Goal: Information Seeking & Learning: Learn about a topic

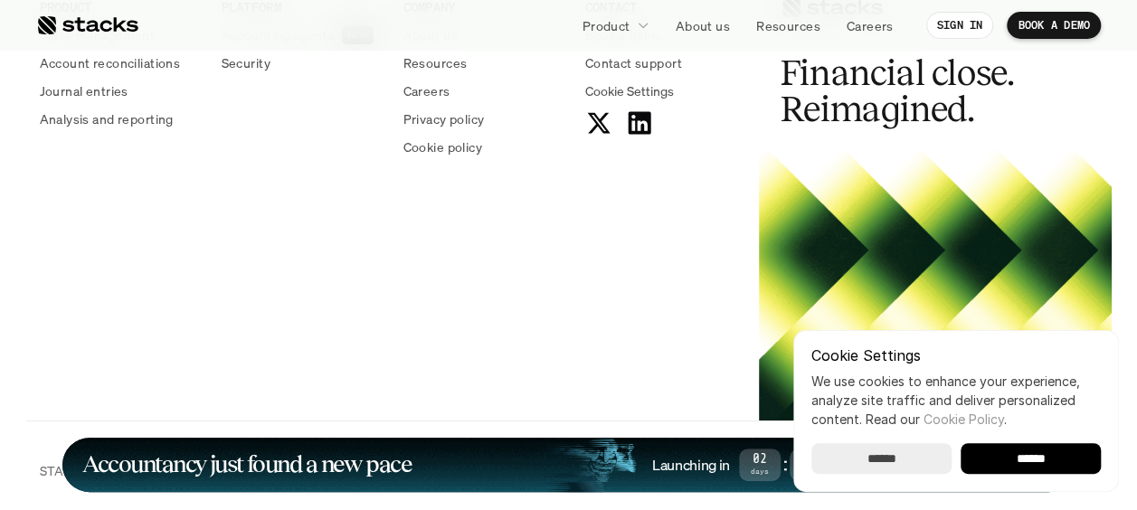
scroll to position [6901, 0]
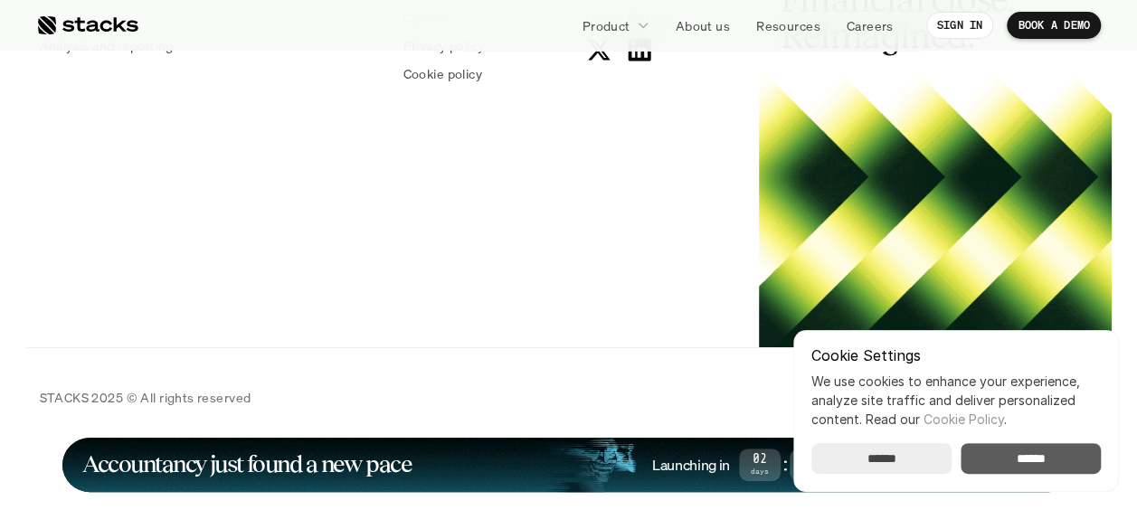
click at [1032, 459] on input "******" at bounding box center [1030, 458] width 140 height 31
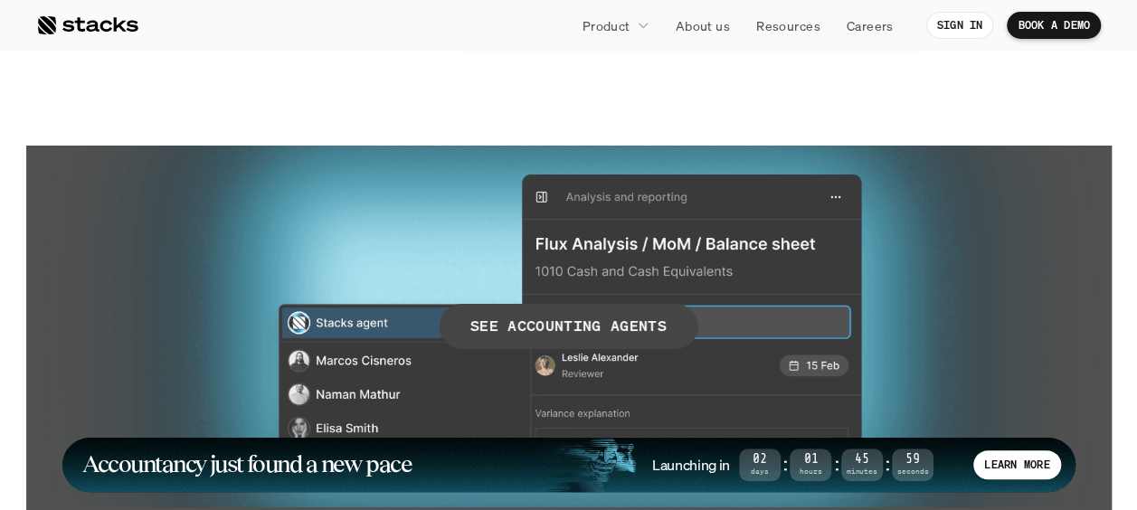
scroll to position [3014, 0]
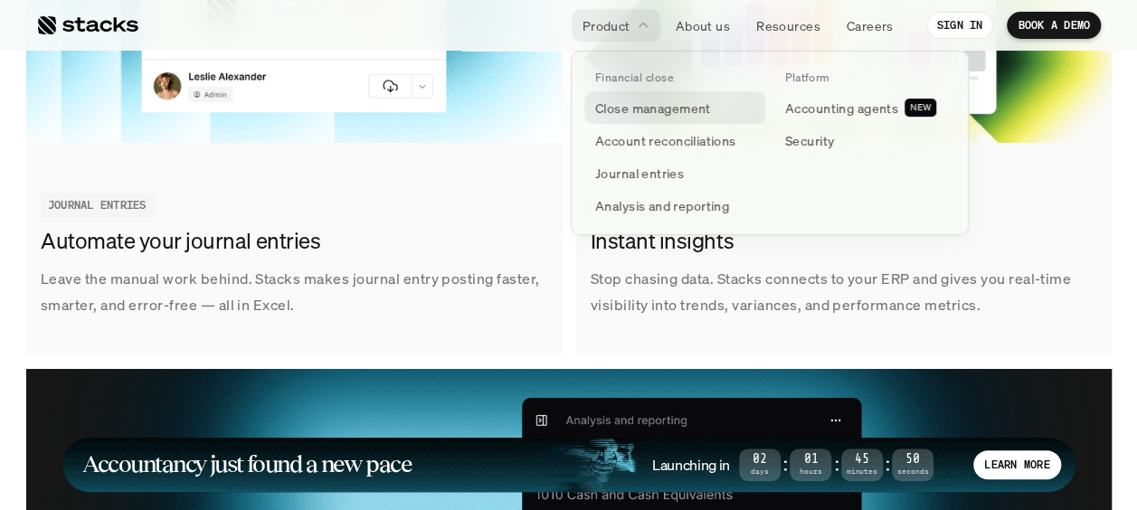
click at [639, 109] on p "Close management" at bounding box center [653, 108] width 116 height 19
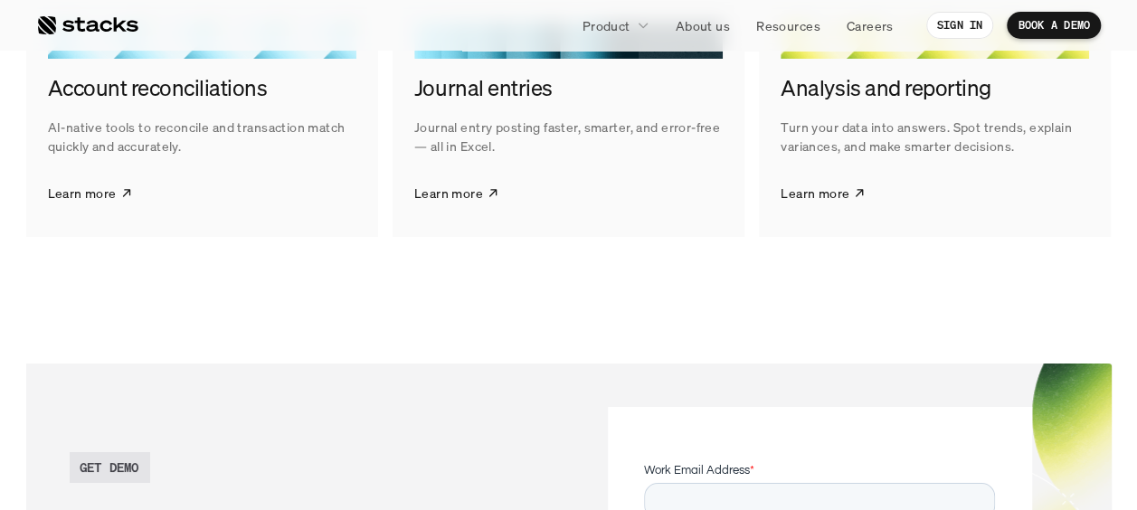
scroll to position [2681, 0]
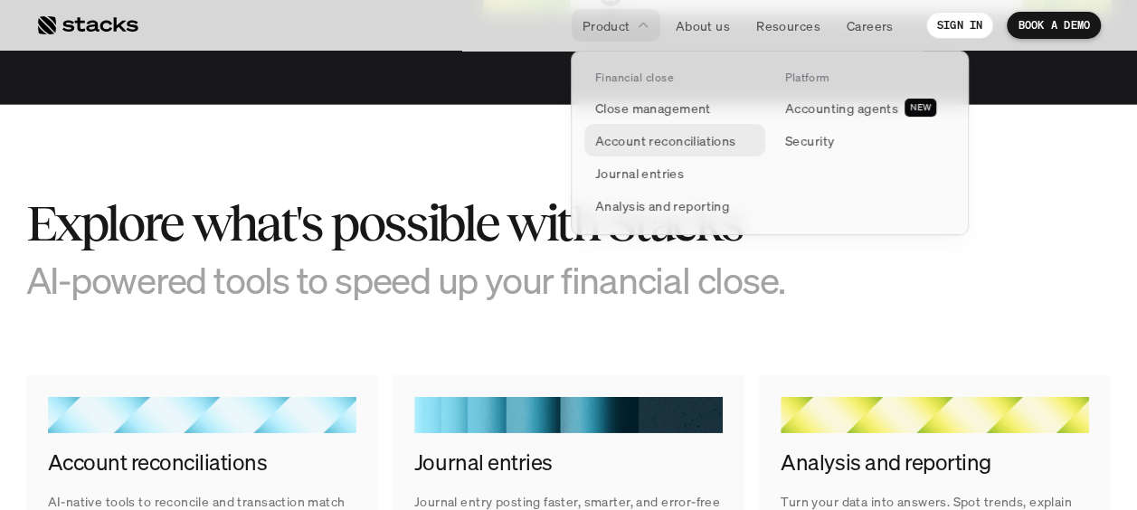
click at [646, 143] on p "Account reconciliations" at bounding box center [665, 140] width 141 height 19
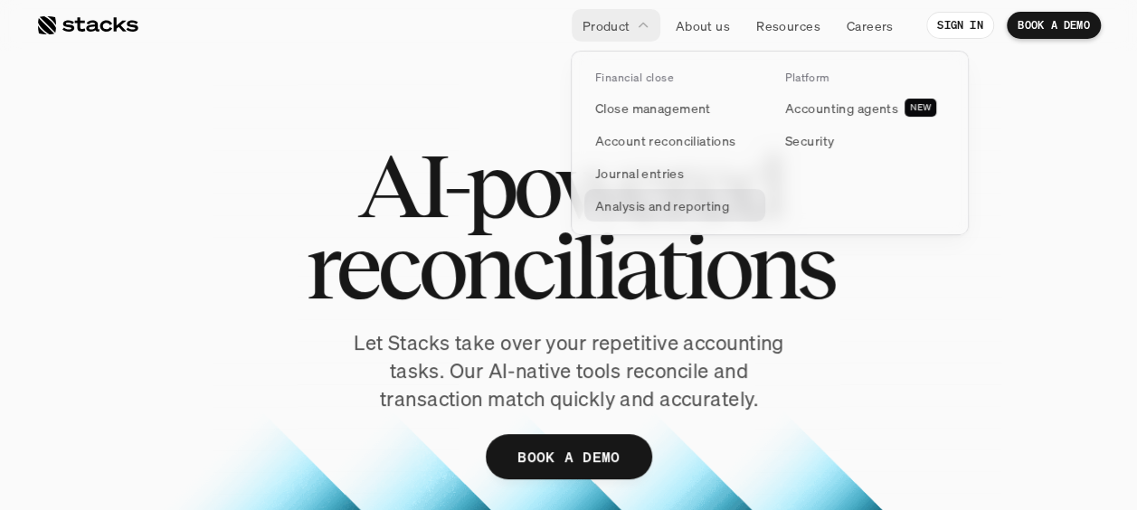
click at [626, 209] on p "Analysis and reporting" at bounding box center [662, 205] width 134 height 19
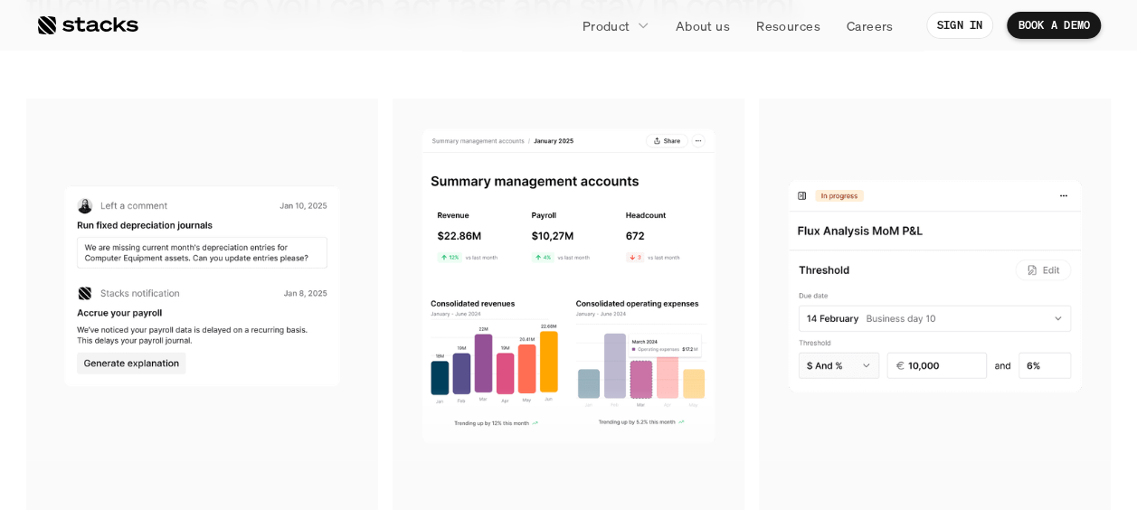
scroll to position [1266, 0]
